Goal: Task Accomplishment & Management: Manage account settings

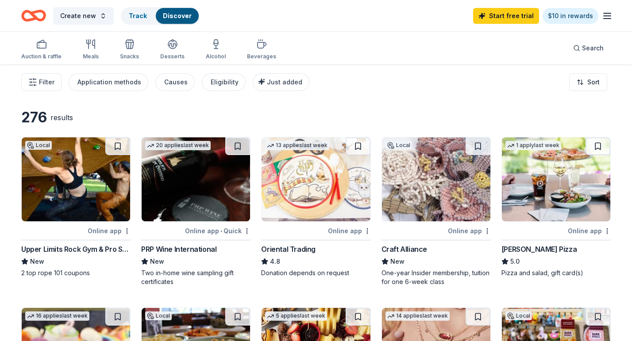
click at [606, 19] on line "button" at bounding box center [606, 19] width 7 height 0
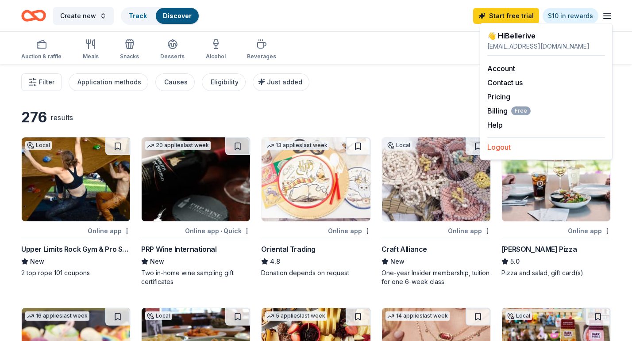
click at [498, 146] on button "Logout" at bounding box center [498, 147] width 23 height 11
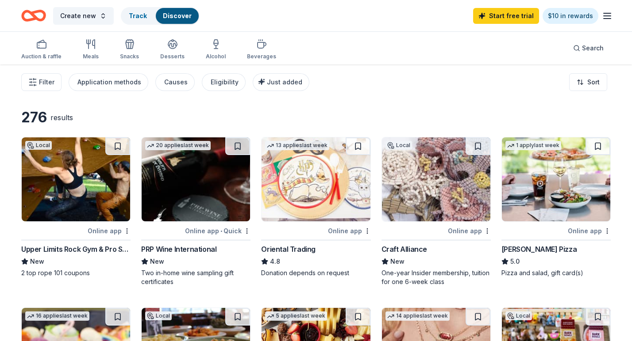
click at [606, 17] on icon "button" at bounding box center [607, 16] width 11 height 11
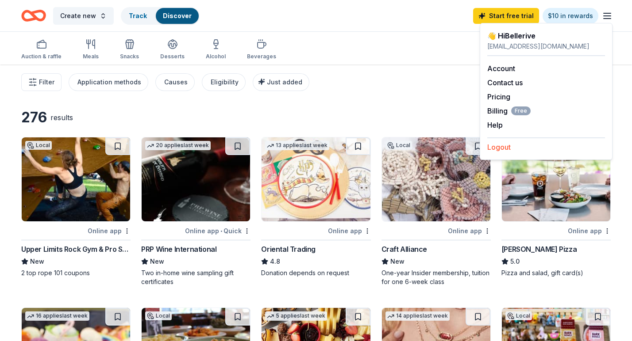
click at [501, 147] on button "Logout" at bounding box center [498, 147] width 23 height 11
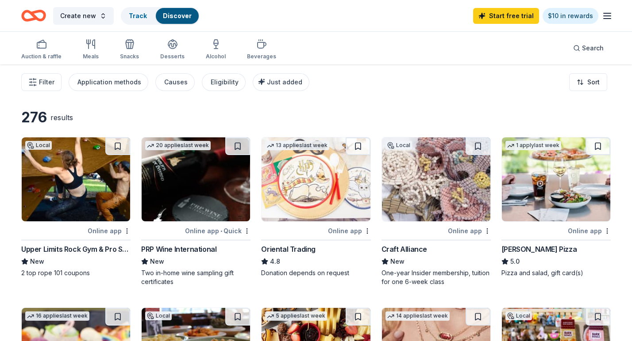
click at [602, 16] on icon "button" at bounding box center [607, 16] width 11 height 11
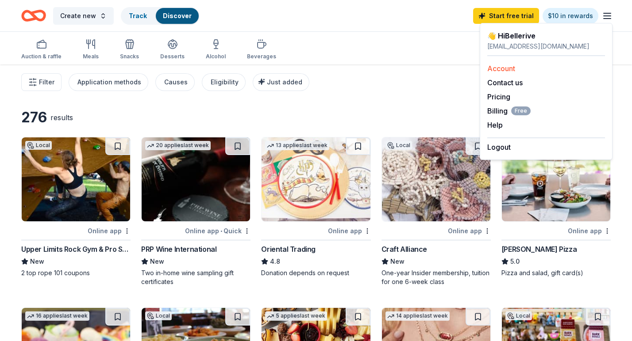
click at [503, 69] on link "Account" at bounding box center [501, 68] width 28 height 9
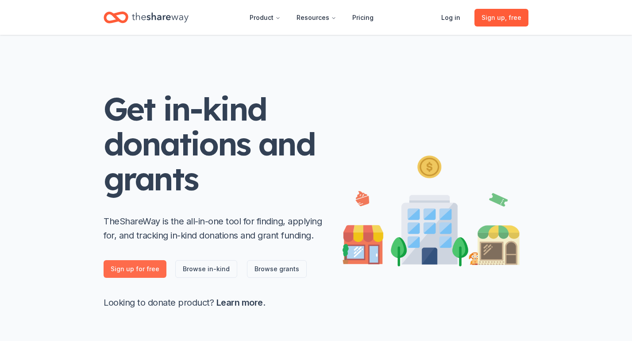
click at [141, 270] on link "Sign up for free" at bounding box center [135, 270] width 63 height 18
click at [448, 16] on link "Log in" at bounding box center [450, 18] width 33 height 18
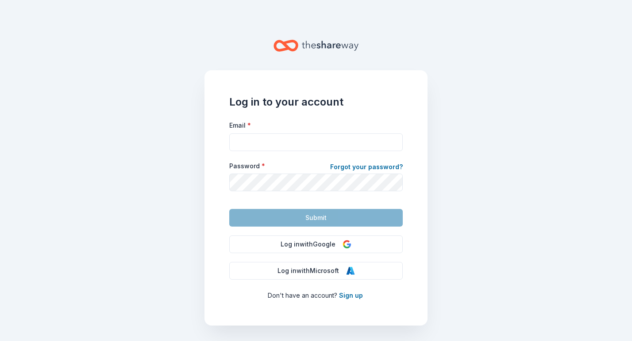
click at [324, 116] on div "Log in to your account Email * Password * Forgot your password? Submit Log in w…" at bounding box center [315, 198] width 223 height 256
click at [315, 249] on button "Log in with Google" at bounding box center [315, 245] width 173 height 18
